Goal: Task Accomplishment & Management: Manage account settings

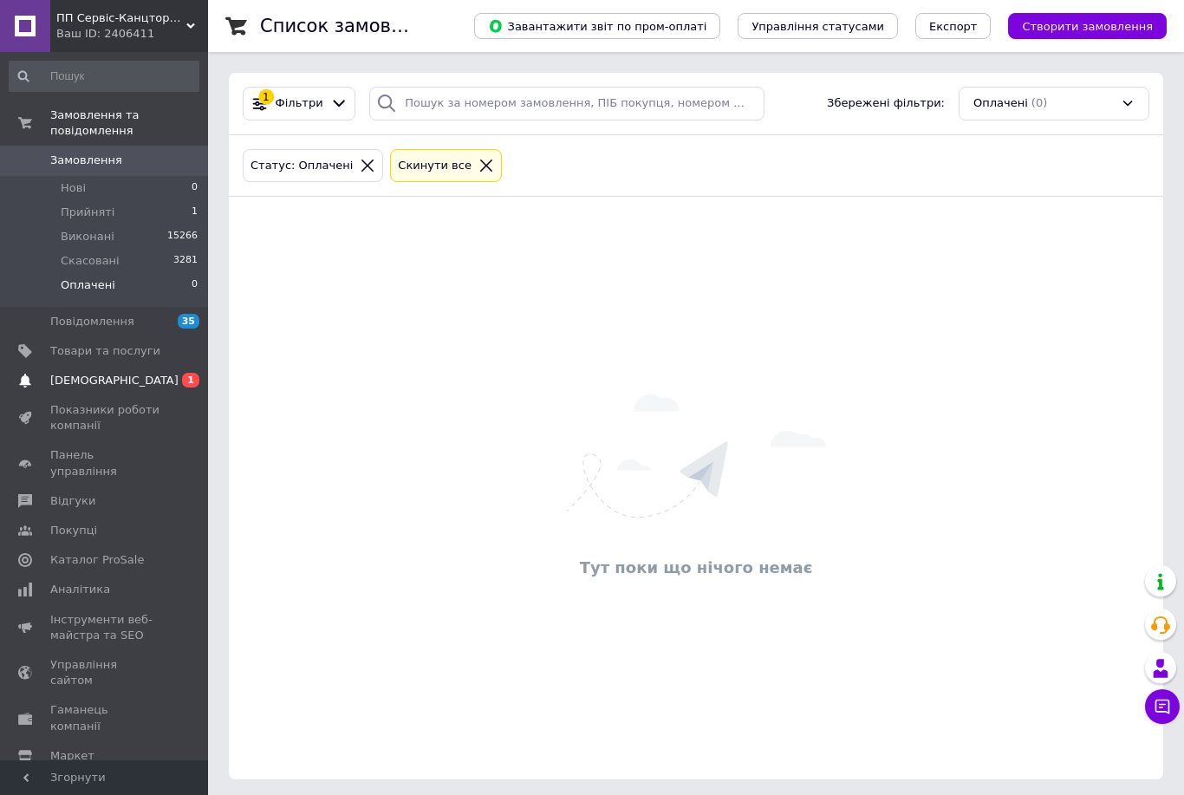
click at [87, 382] on span "[DEMOGRAPHIC_DATA]" at bounding box center [114, 381] width 128 height 16
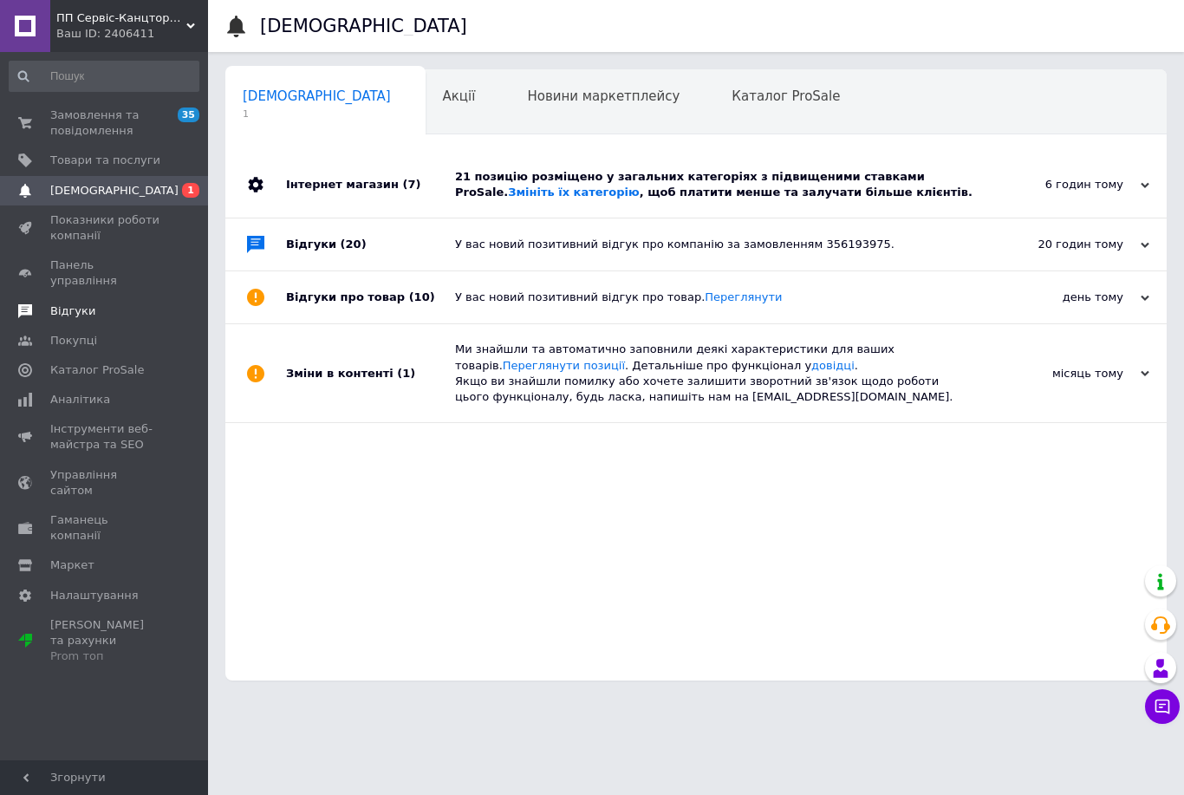
click at [76, 303] on span "Відгуки" at bounding box center [72, 311] width 45 height 16
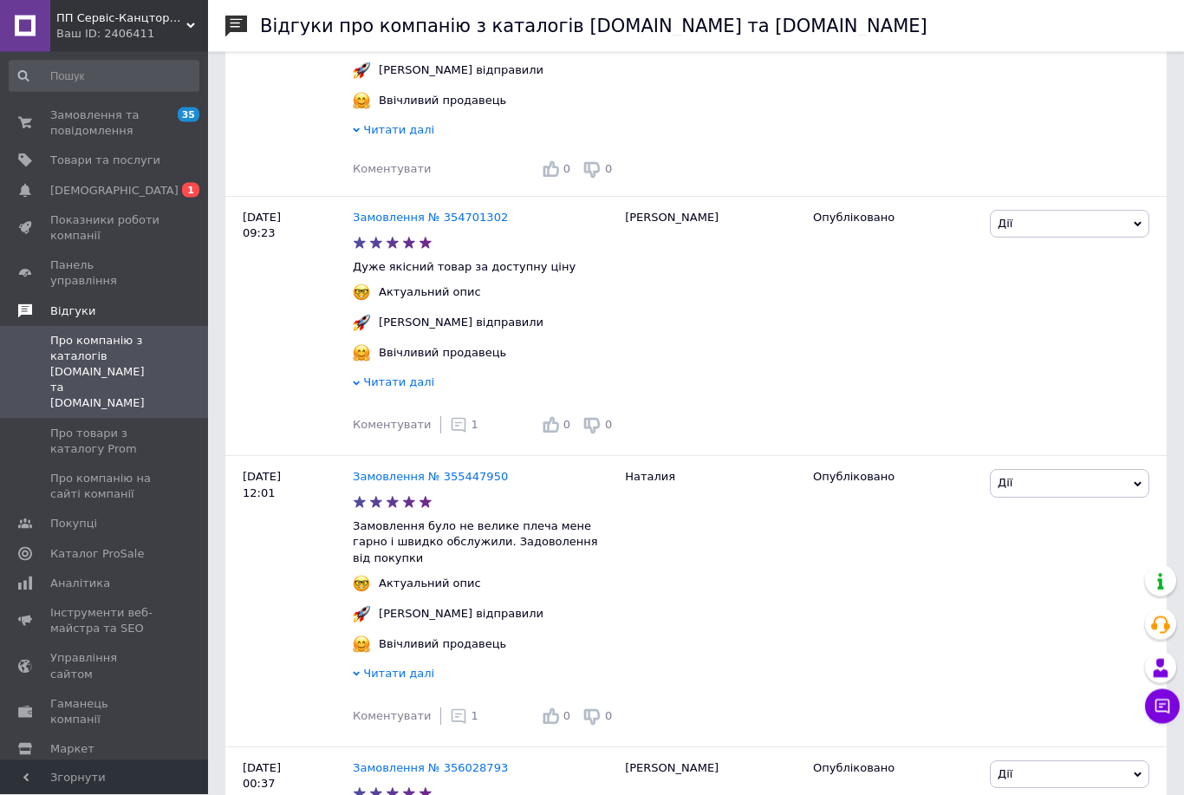
scroll to position [634, 0]
click at [113, 426] on span "Про товари з каталогу Prom" at bounding box center [105, 441] width 110 height 31
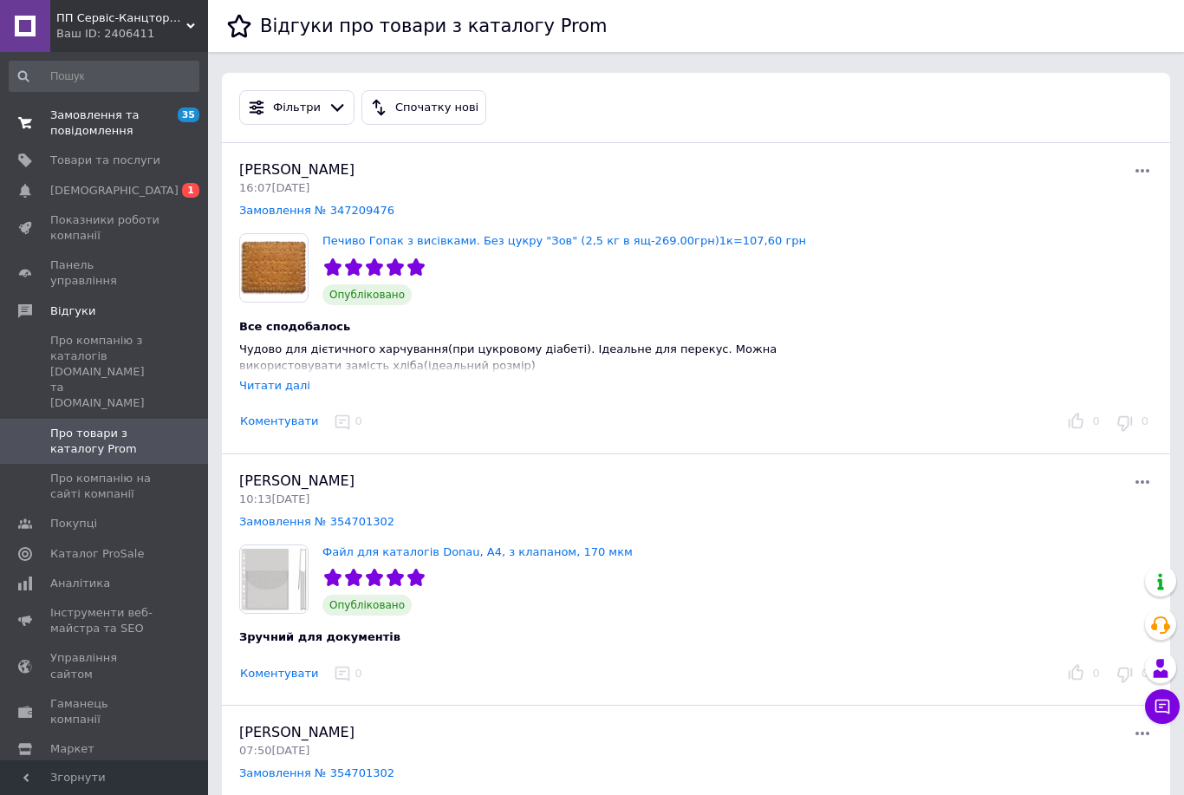
click at [103, 120] on span "Замовлення та повідомлення" at bounding box center [105, 123] width 110 height 31
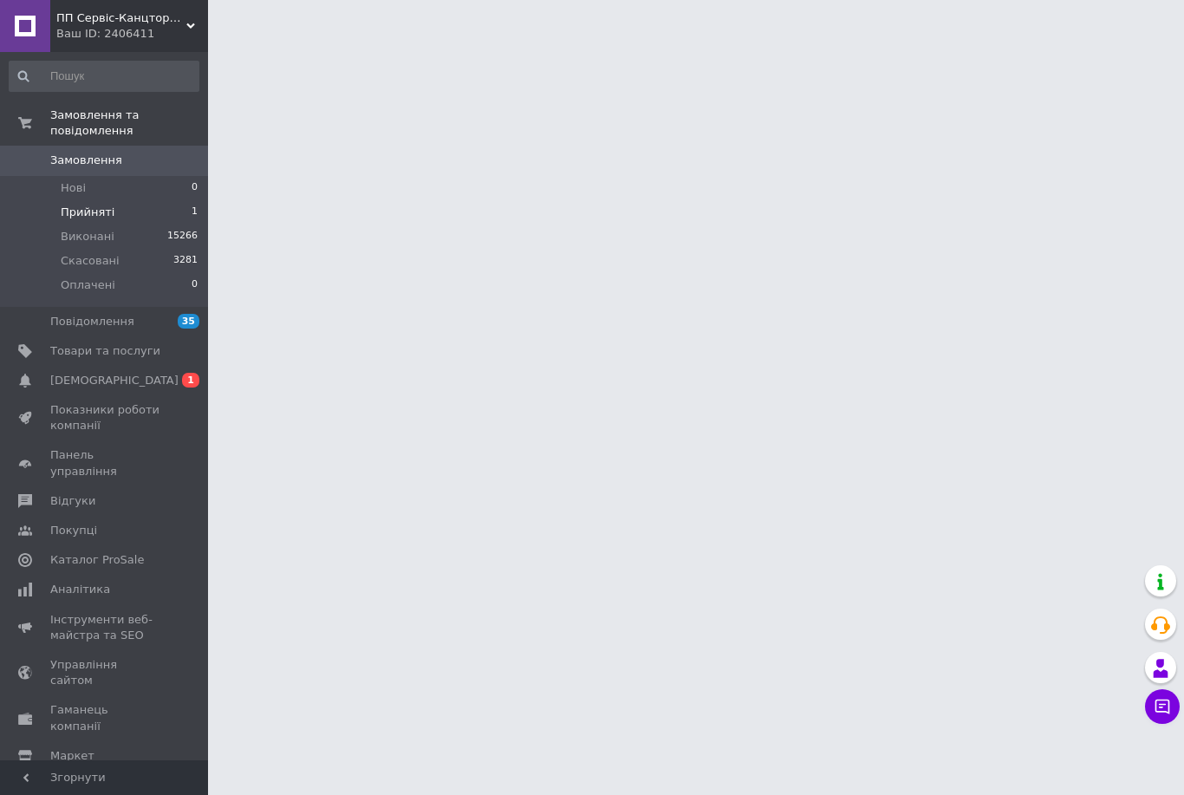
click at [91, 217] on span "Прийняті" at bounding box center [88, 213] width 54 height 16
